Goal: Book appointment/travel/reservation

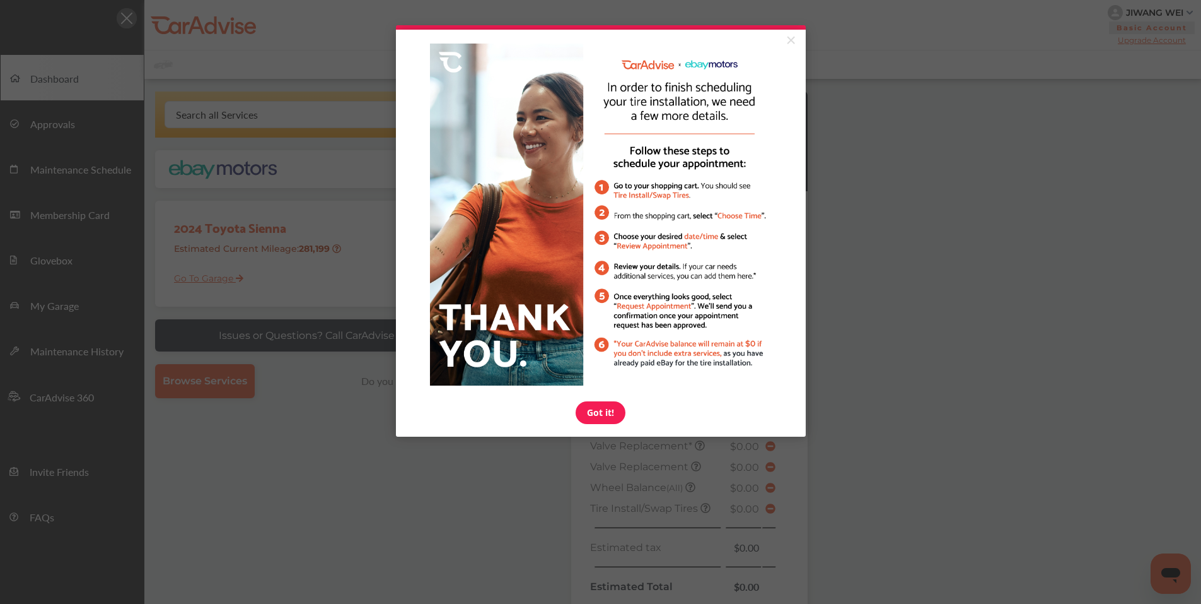
drag, startPoint x: 607, startPoint y: 412, endPoint x: 814, endPoint y: 382, distance: 209.0
click at [611, 414] on link "Got it!" at bounding box center [601, 412] width 50 height 23
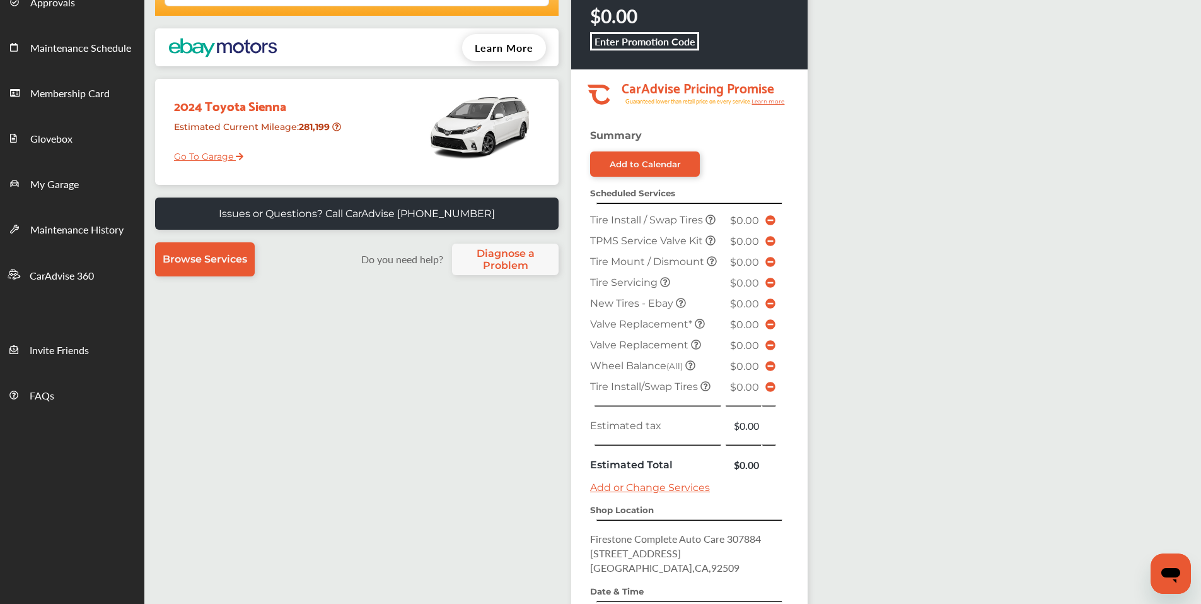
scroll to position [316, 0]
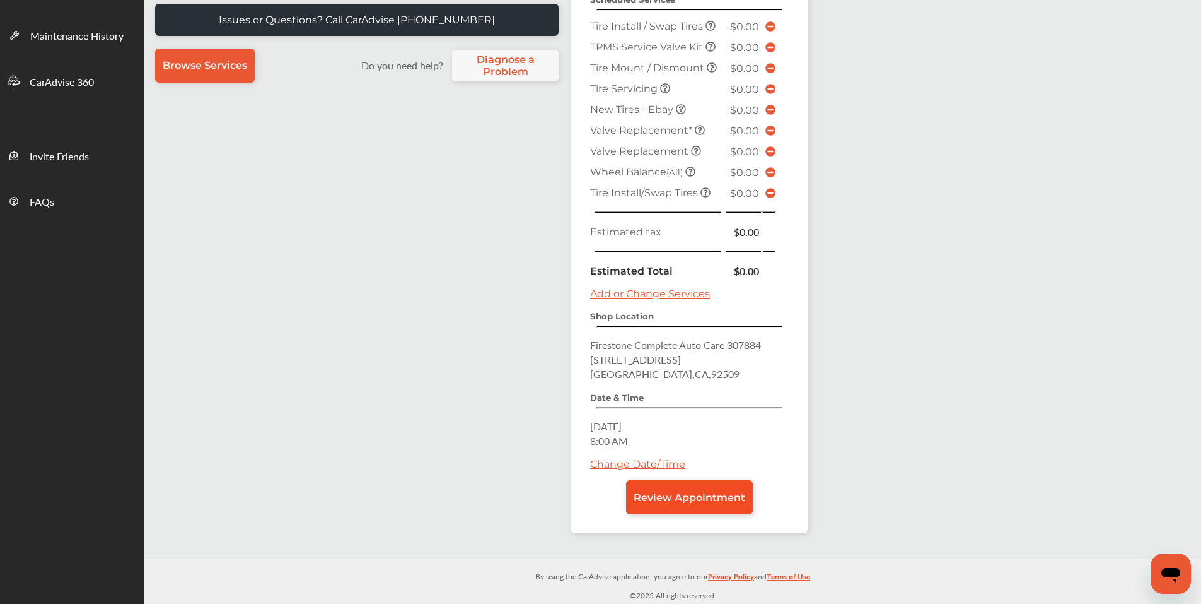
click at [658, 493] on span "Review Appointment" at bounding box center [690, 497] width 112 height 12
click at [658, 502] on span "Review Appointment" at bounding box center [690, 497] width 112 height 12
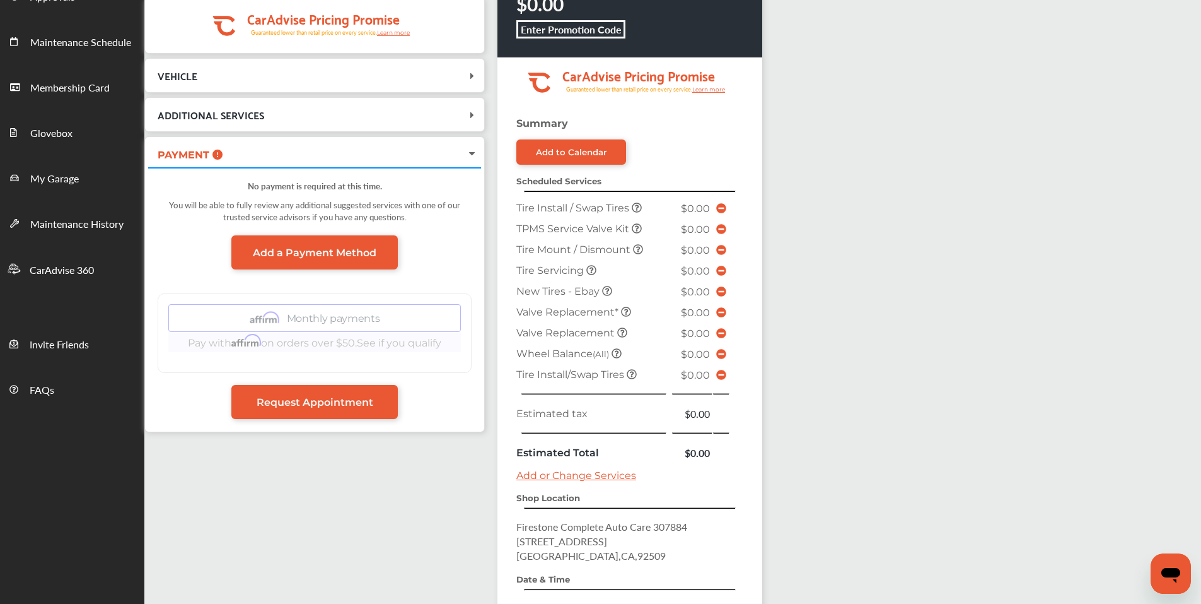
scroll to position [303, 0]
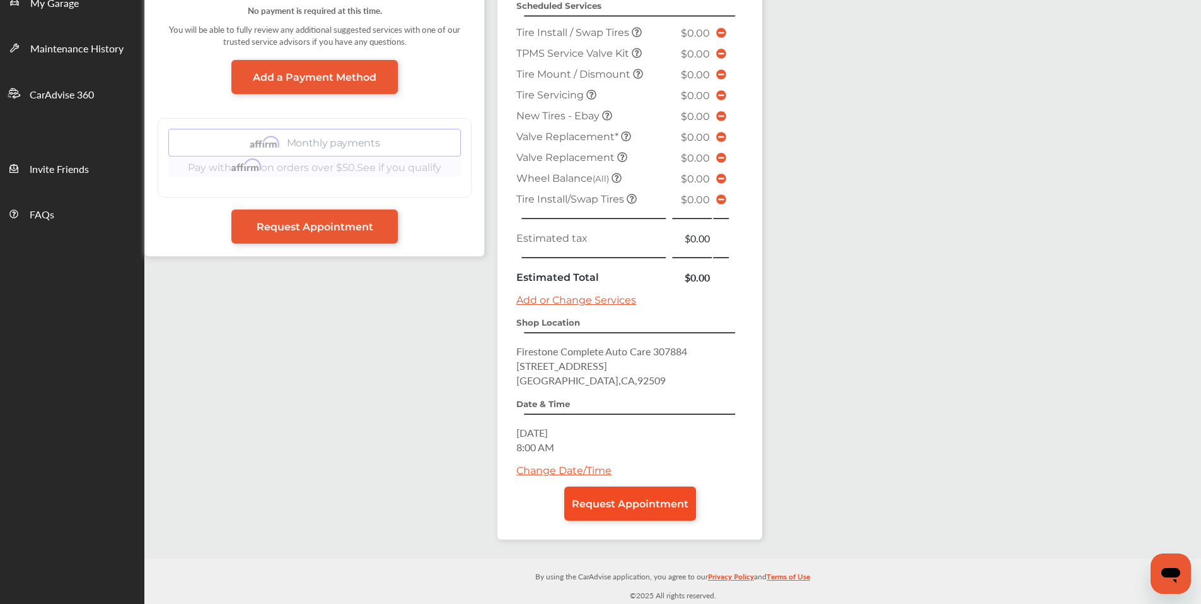
click at [658, 505] on span "Request Appointment" at bounding box center [630, 504] width 117 height 12
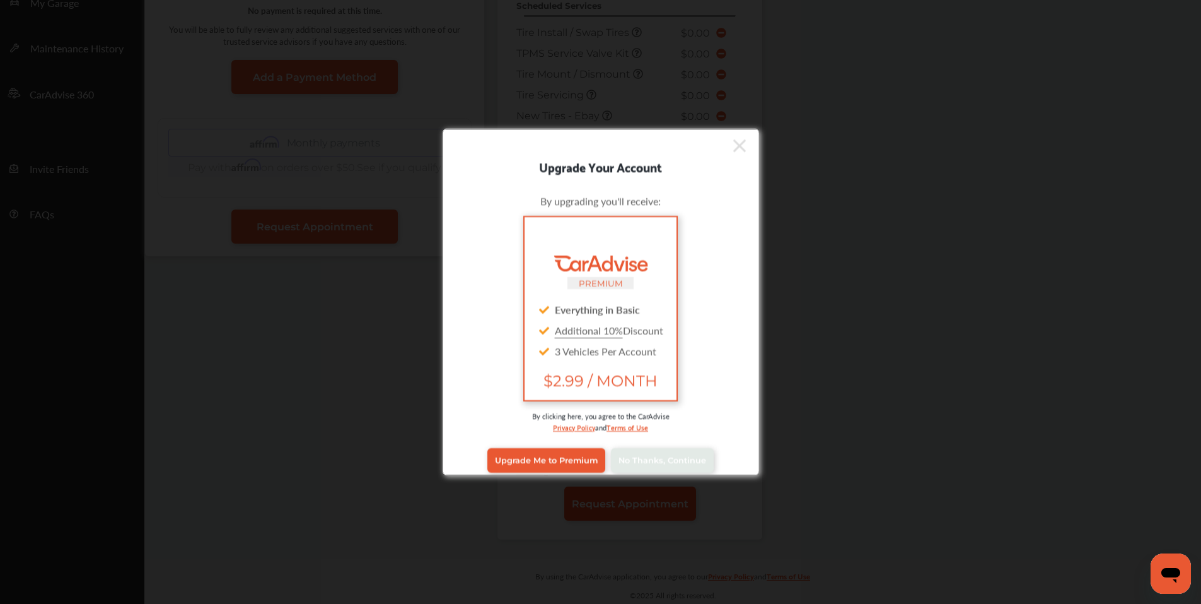
scroll to position [303, 0]
click at [658, 465] on link "No Thanks, Continue" at bounding box center [662, 460] width 103 height 24
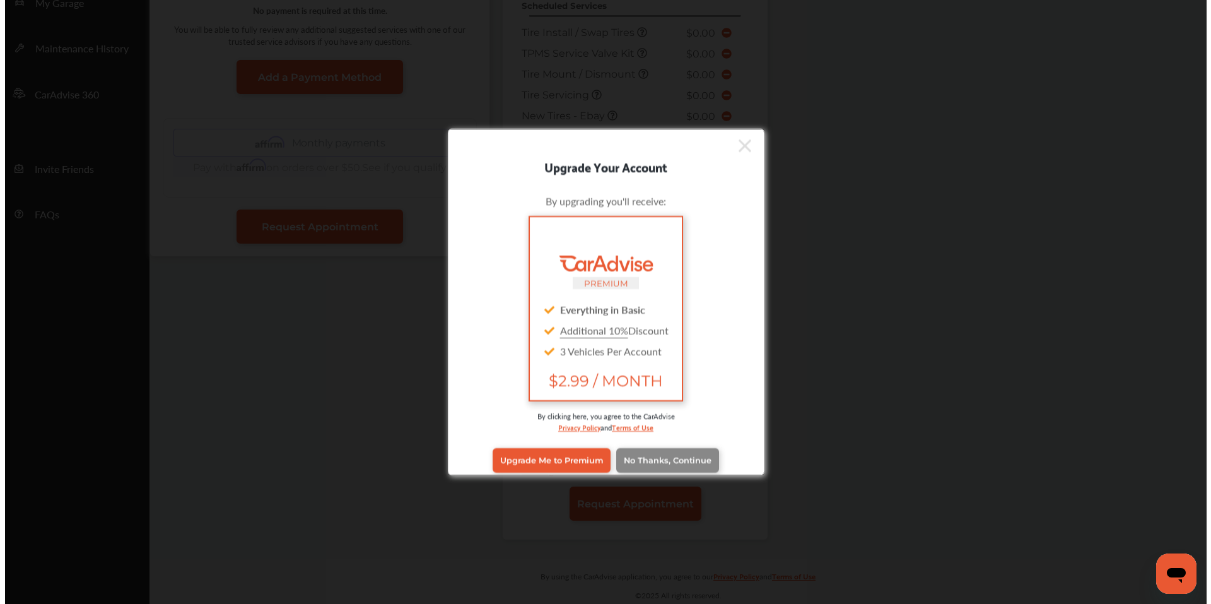
scroll to position [0, 0]
